Goal: Information Seeking & Learning: Learn about a topic

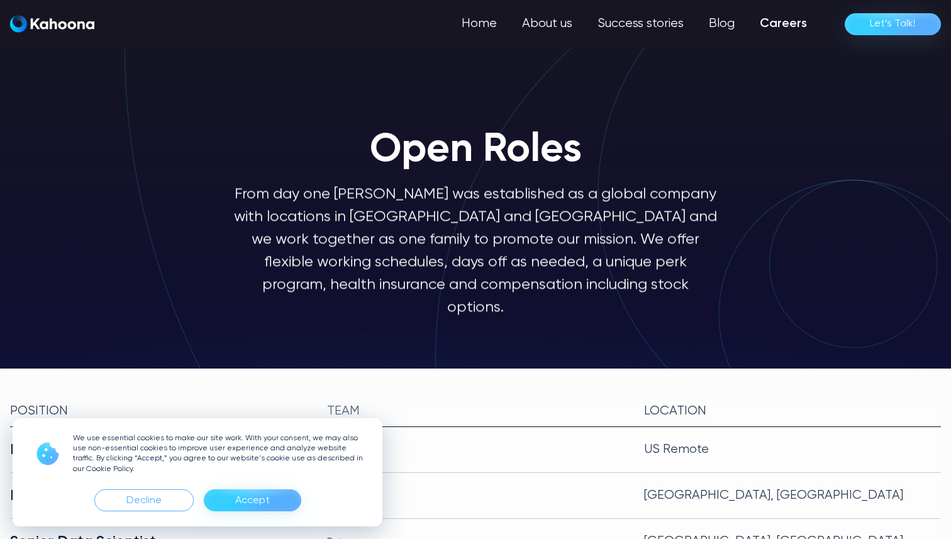
click at [266, 502] on div "Accept" at bounding box center [252, 500] width 35 height 20
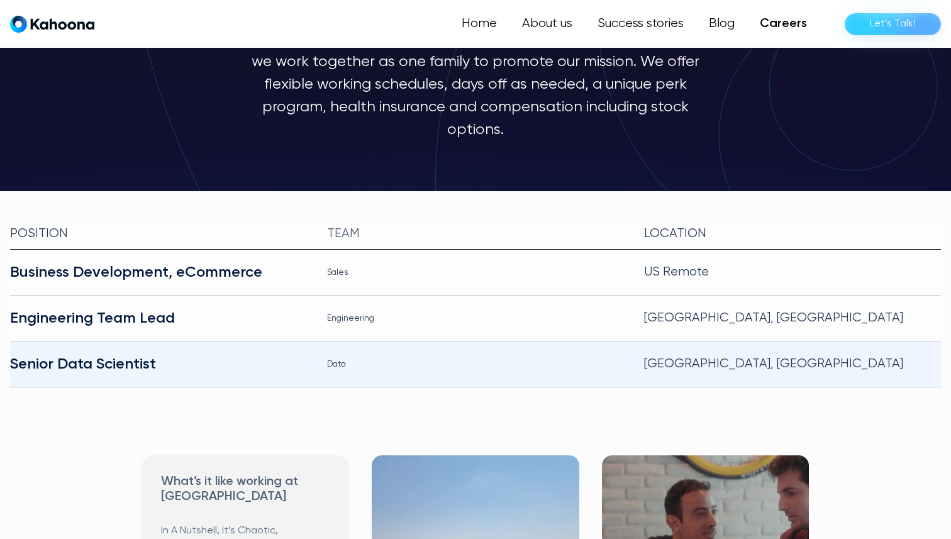
scroll to position [178, 0]
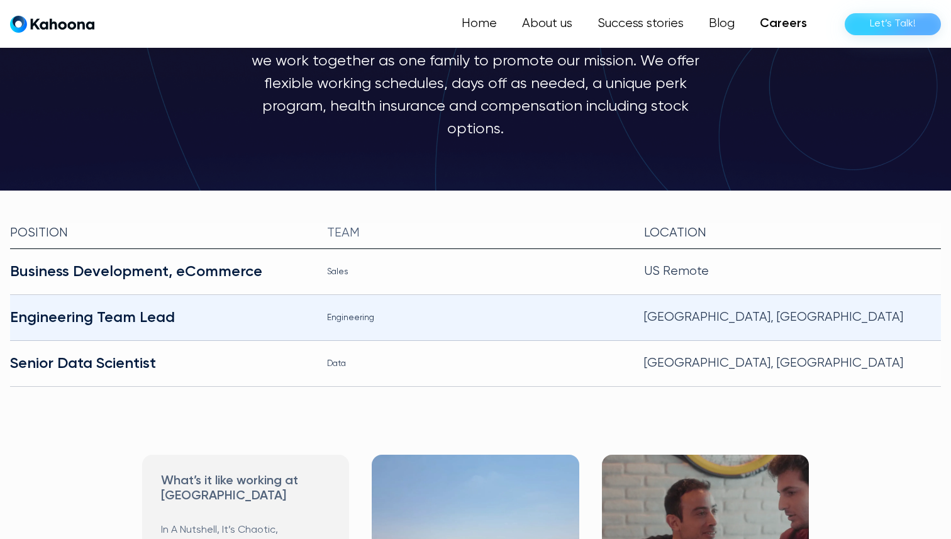
click at [130, 307] on div "Engineering Team Lead" at bounding box center [158, 317] width 297 height 20
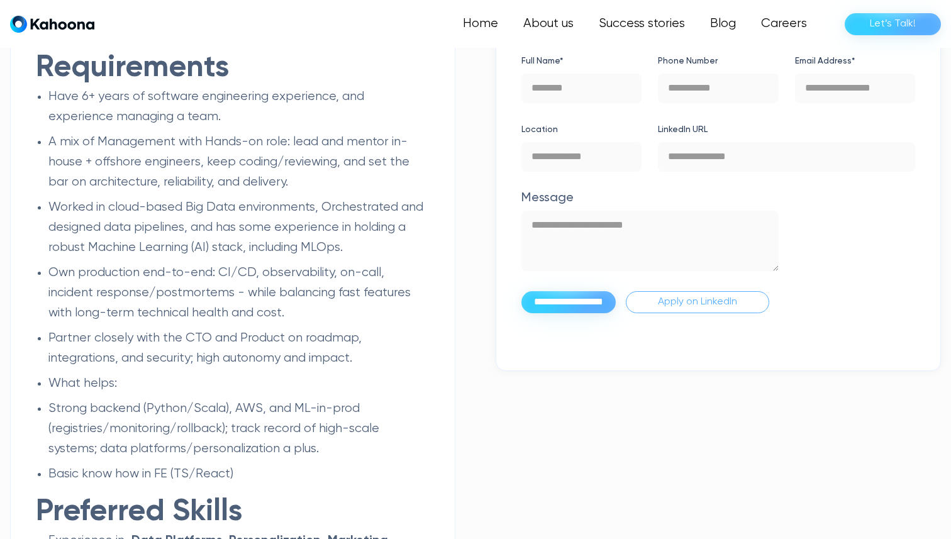
scroll to position [1480, 0]
